Goal: Task Accomplishment & Management: Use online tool/utility

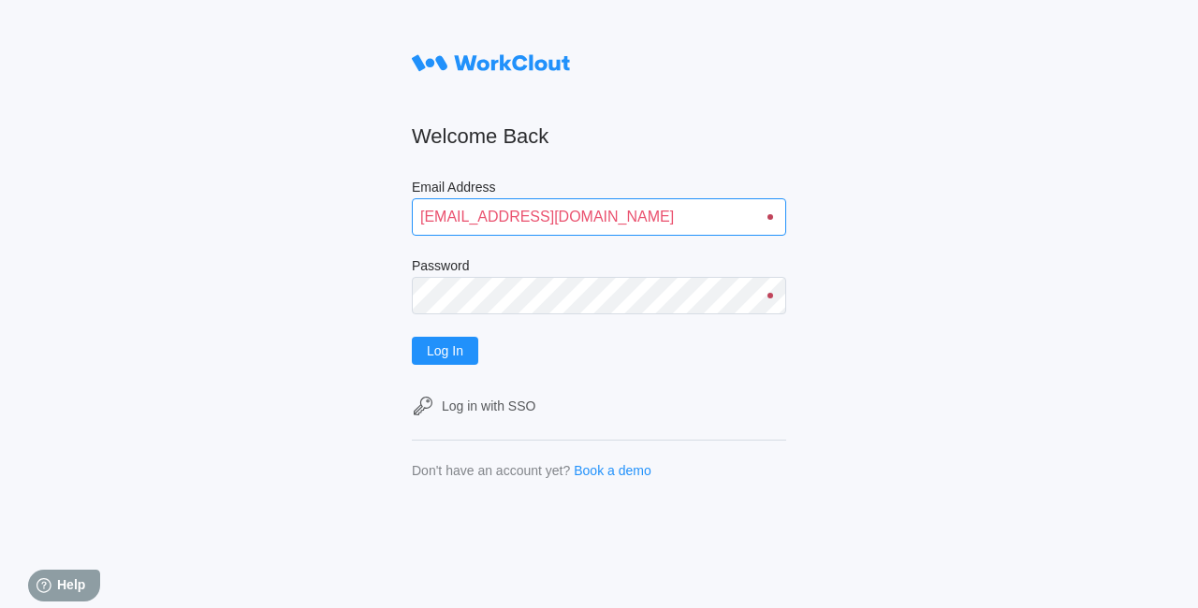
type input "quadristi@simcona.com"
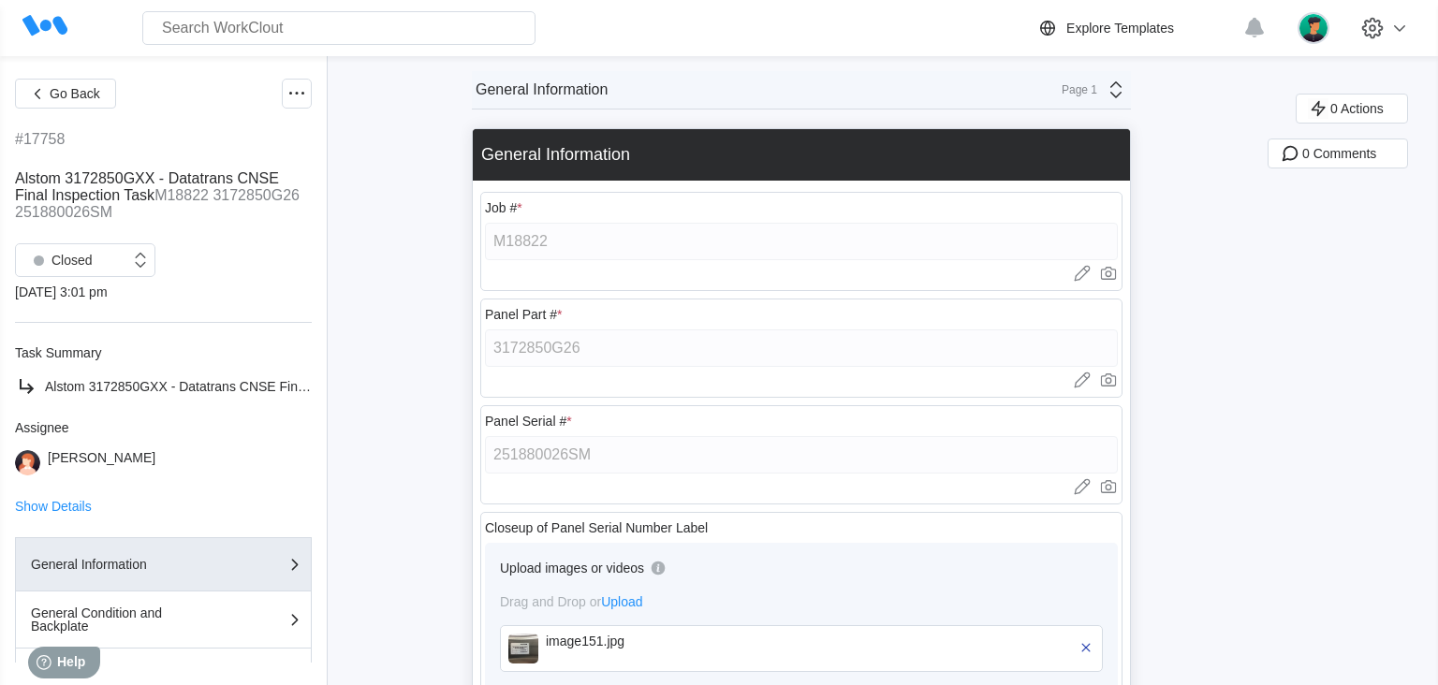
type textarea "x"
